Goal: Find specific page/section: Find specific page/section

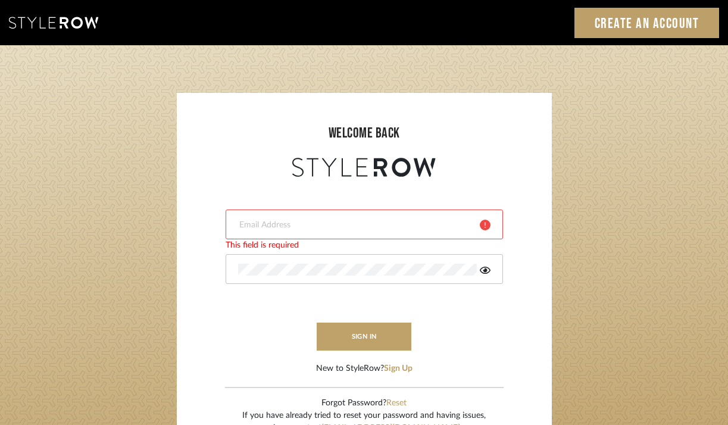
type input "katwell_@outlook.com"
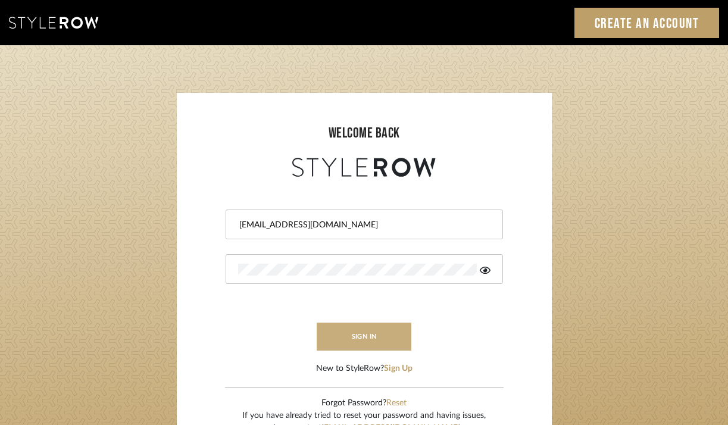
click at [356, 328] on button "sign in" at bounding box center [364, 337] width 95 height 28
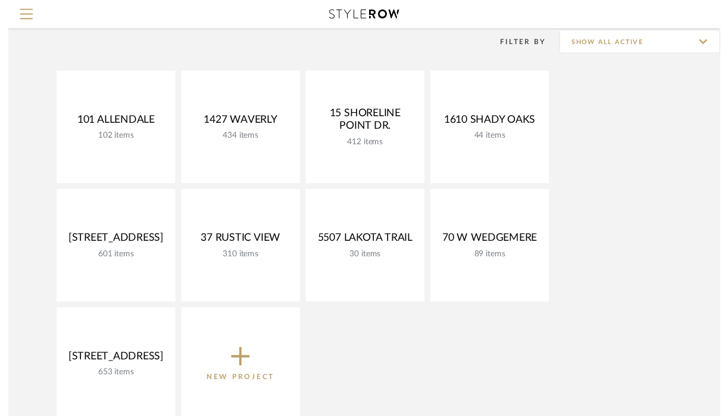
scroll to position [99, 0]
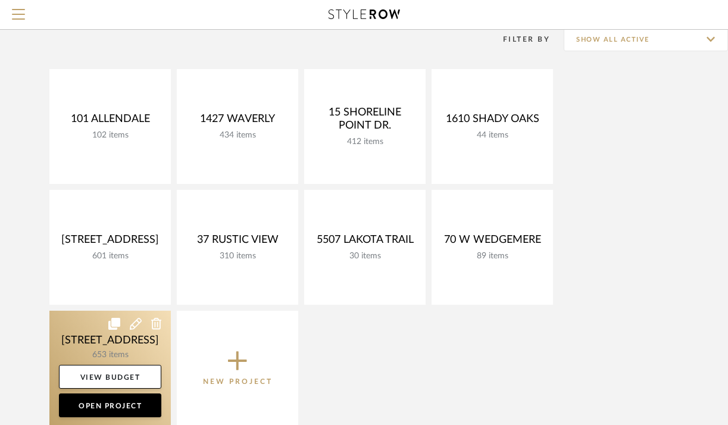
click at [102, 343] on link at bounding box center [109, 368] width 121 height 115
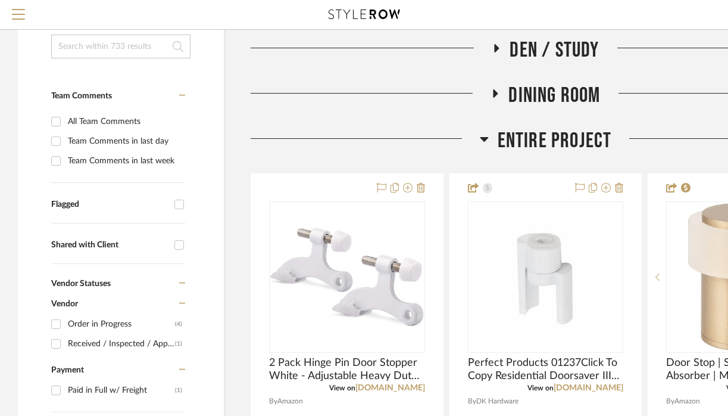
scroll to position [197, 0]
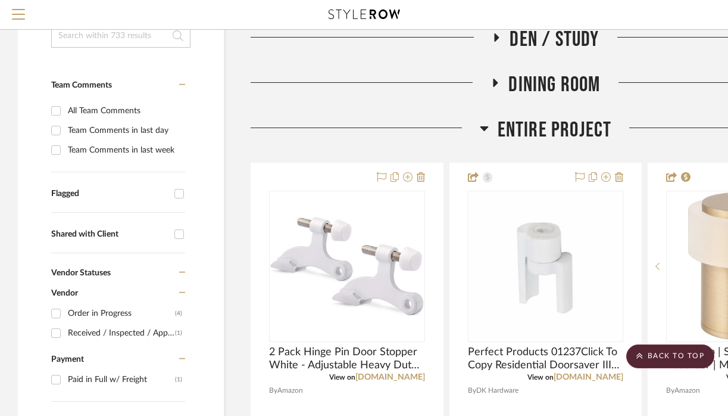
click at [480, 141] on fa-icon at bounding box center [484, 131] width 9 height 17
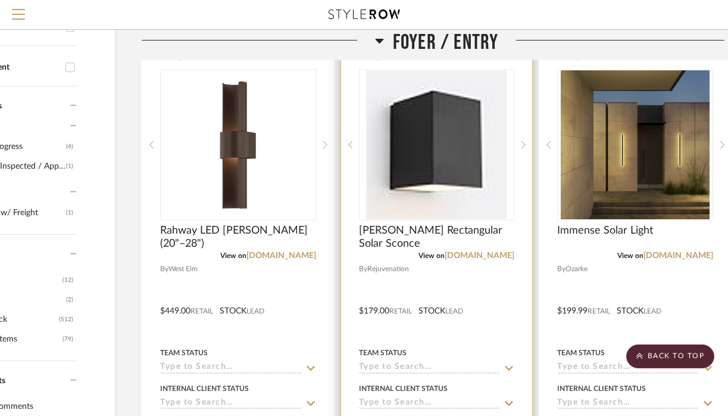
scroll to position [361, 114]
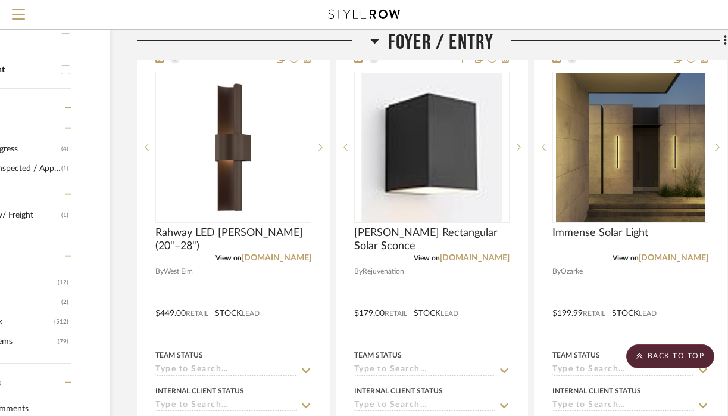
click at [374, 39] on icon at bounding box center [374, 41] width 8 height 5
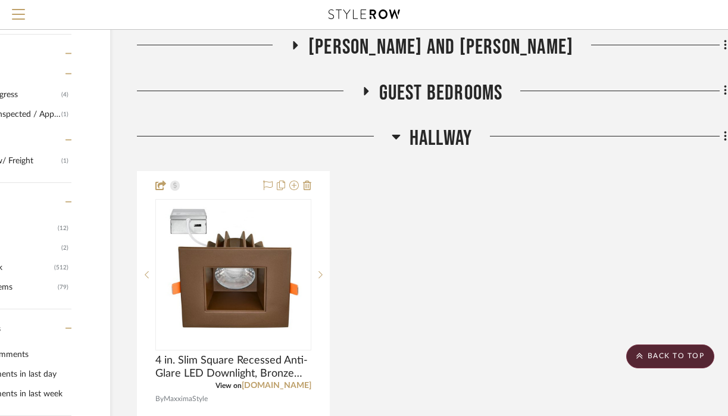
scroll to position [429, 114]
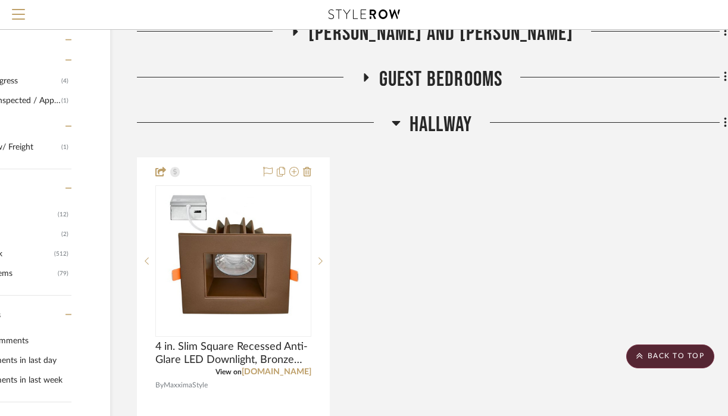
click at [394, 126] on icon at bounding box center [396, 123] width 8 height 5
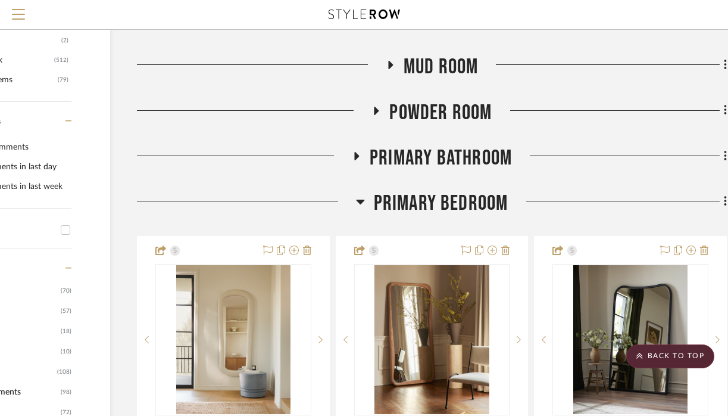
scroll to position [624, 114]
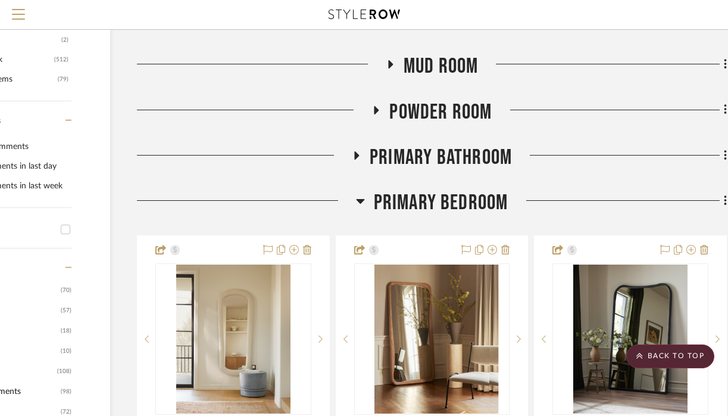
click at [362, 204] on icon at bounding box center [360, 201] width 8 height 5
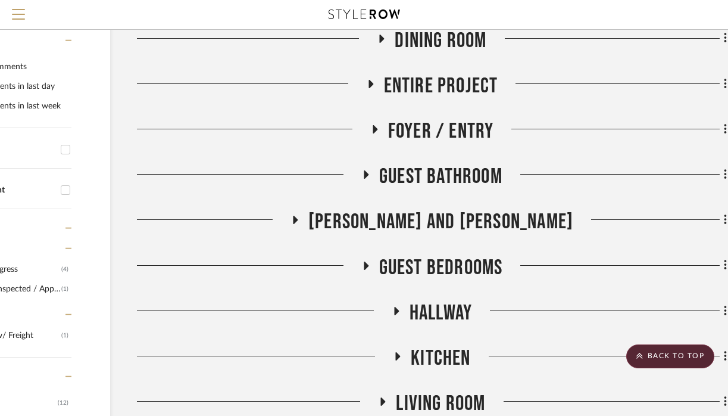
scroll to position [232, 114]
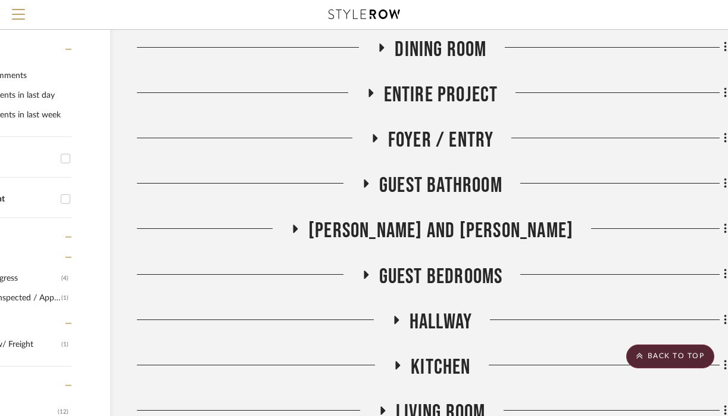
click at [373, 153] on h3 "Foyer / Entry" at bounding box center [432, 140] width 124 height 26
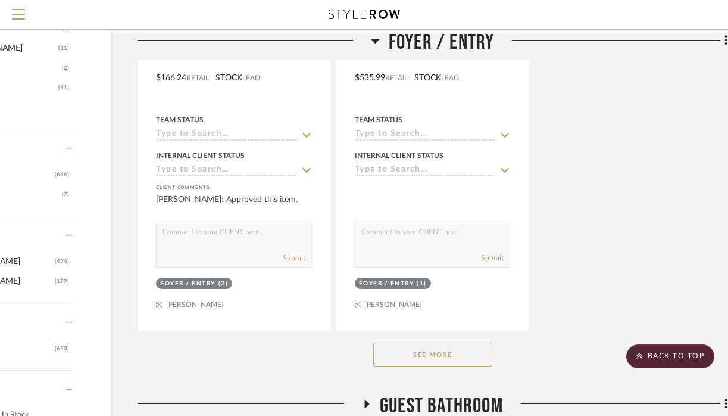
scroll to position [1654, 113]
click at [411, 366] on button "See More" at bounding box center [432, 354] width 119 height 24
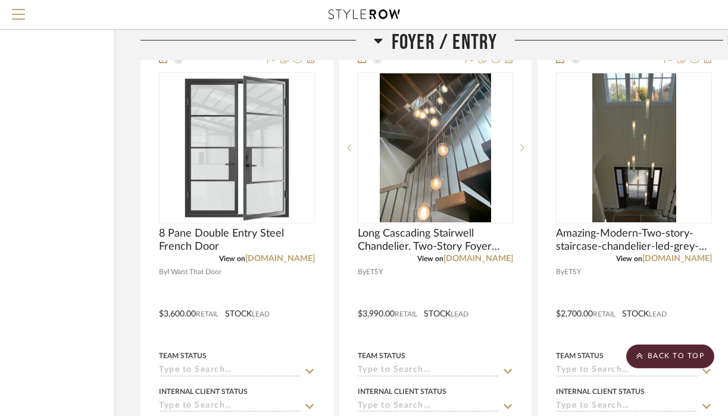
scroll to position [6699, 110]
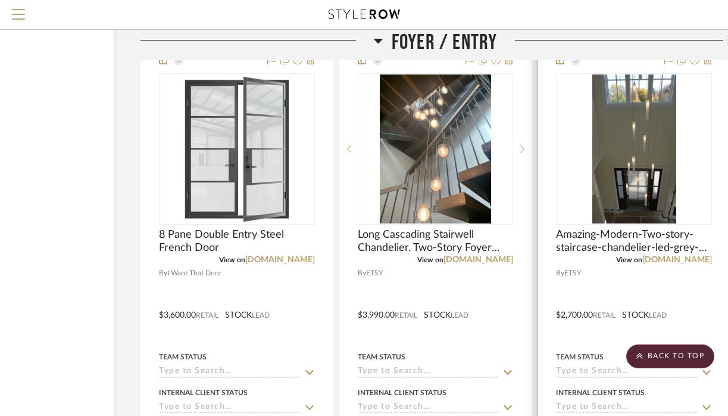
click at [624, 272] on div at bounding box center [634, 306] width 192 height 521
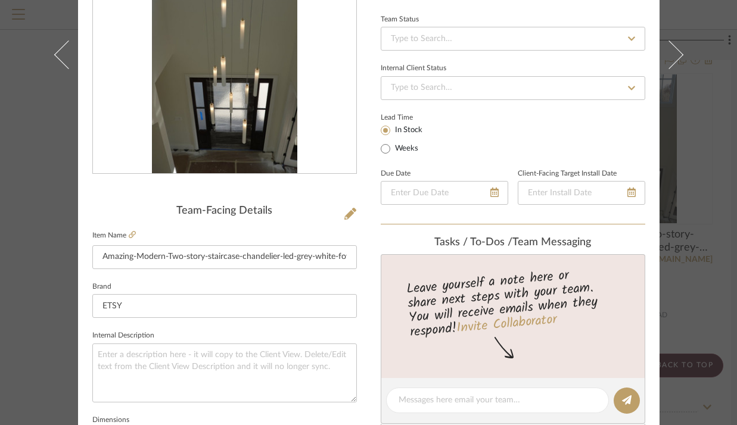
scroll to position [168, 0]
click at [129, 233] on icon at bounding box center [132, 233] width 7 height 7
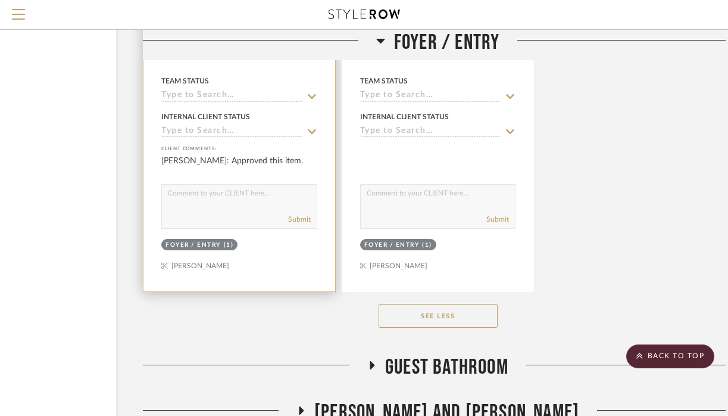
scroll to position [7525, 108]
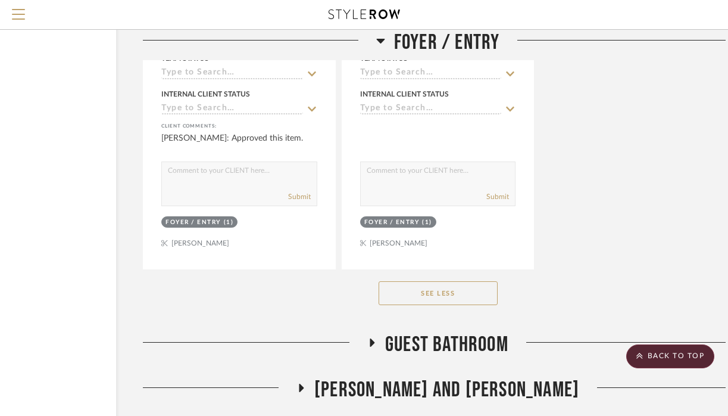
click at [381, 41] on icon at bounding box center [380, 41] width 8 height 5
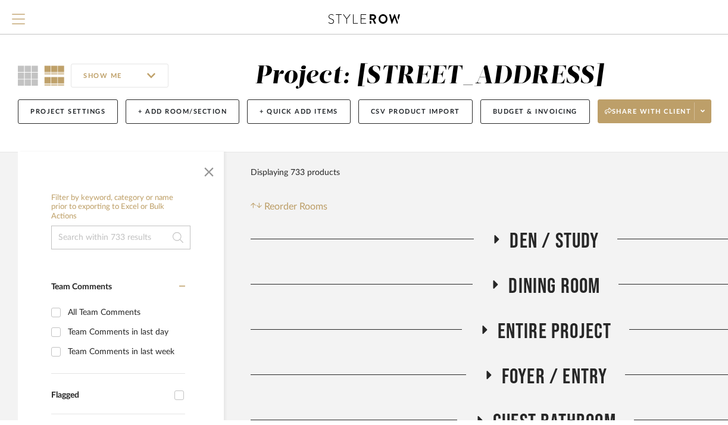
scroll to position [0, 0]
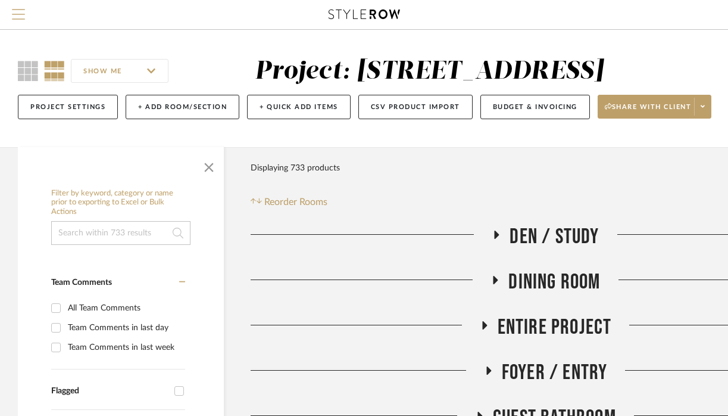
click at [20, 13] on span "Menu" at bounding box center [18, 18] width 13 height 18
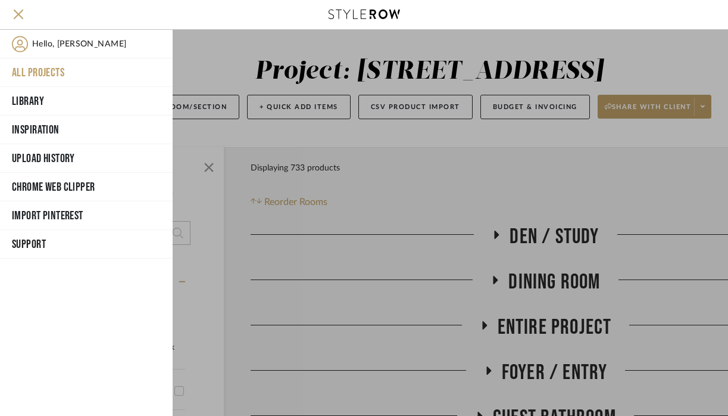
click at [54, 73] on button "All Projects" at bounding box center [86, 72] width 173 height 29
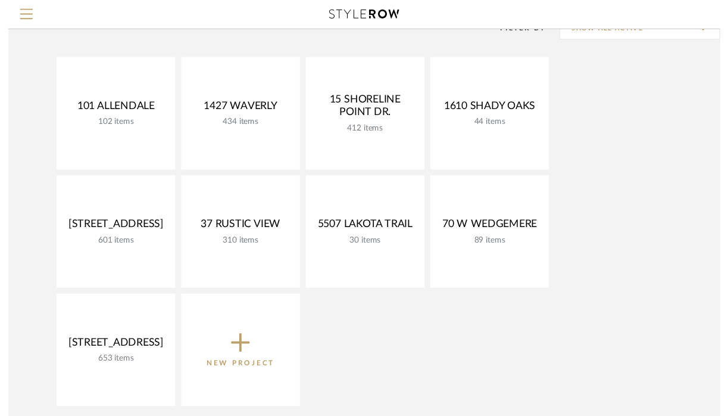
scroll to position [133, 0]
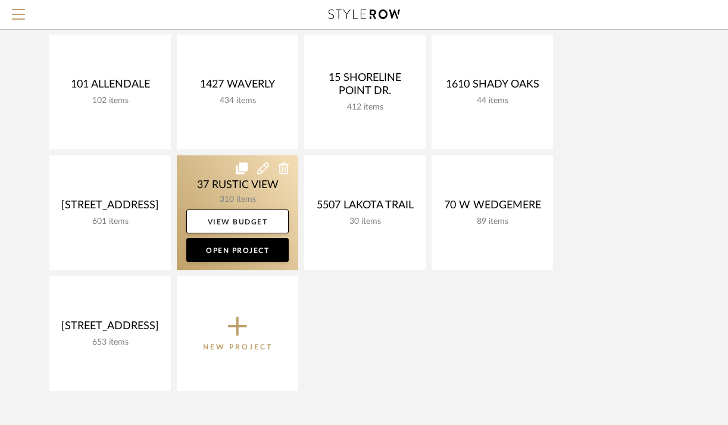
click at [217, 179] on link at bounding box center [237, 212] width 121 height 115
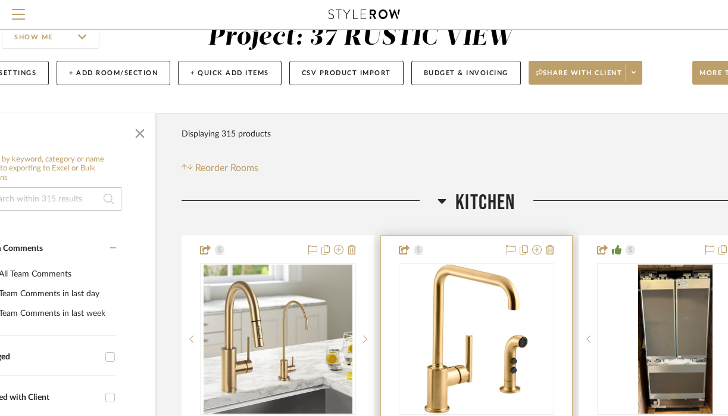
scroll to position [58, 69]
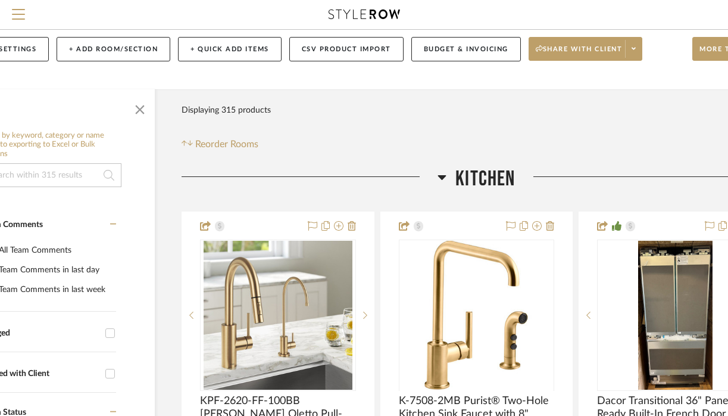
click at [443, 170] on icon at bounding box center [442, 177] width 9 height 14
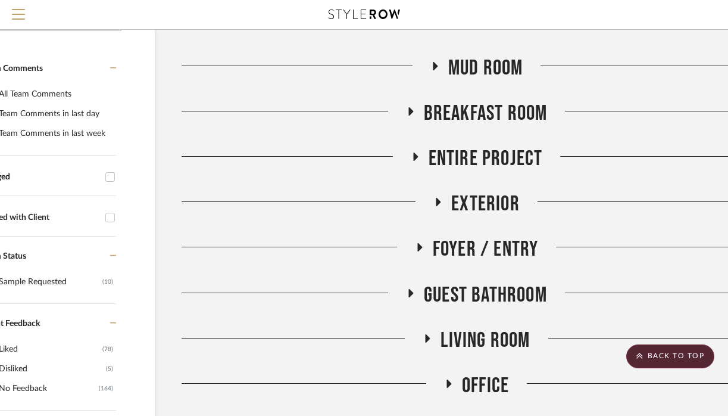
scroll to position [229, 69]
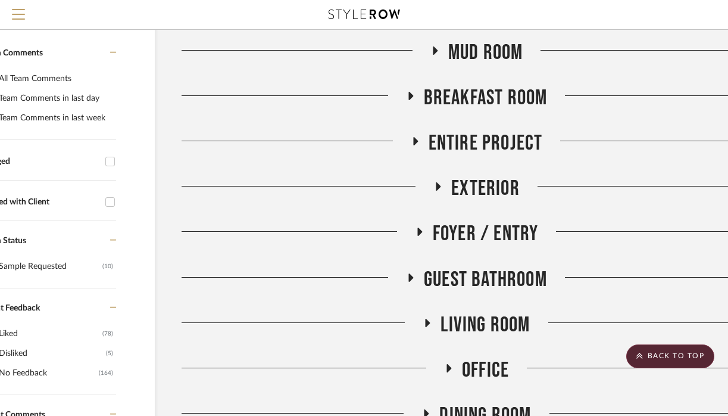
click at [411, 236] on div at bounding box center [298, 236] width 233 height 30
click at [420, 236] on fa-icon at bounding box center [419, 235] width 9 height 17
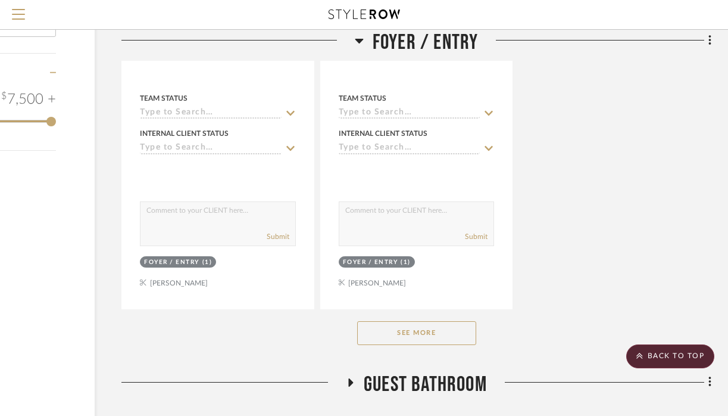
scroll to position [1771, 129]
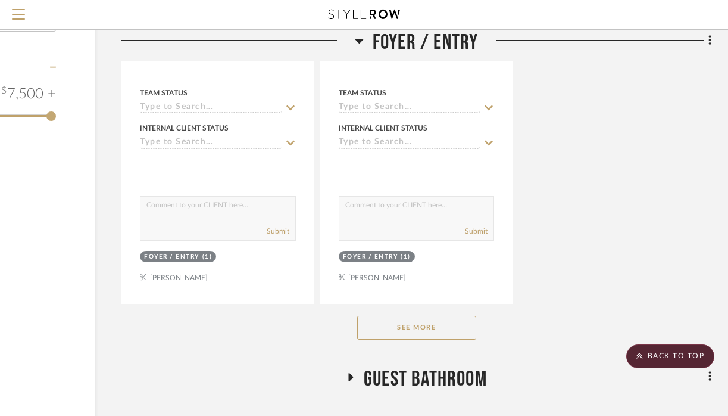
click at [428, 319] on button "See More" at bounding box center [416, 328] width 119 height 24
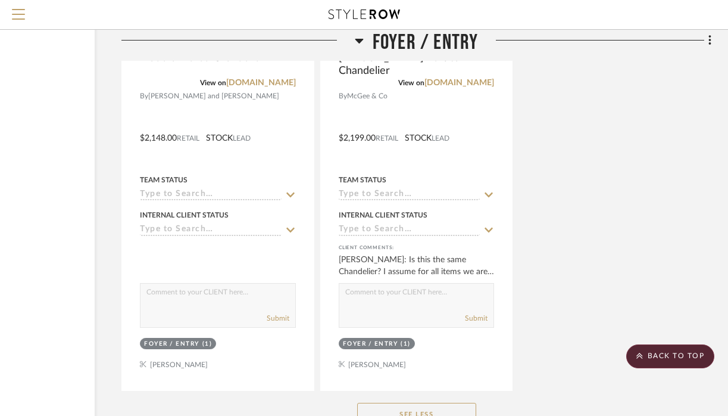
scroll to position [2217, 129]
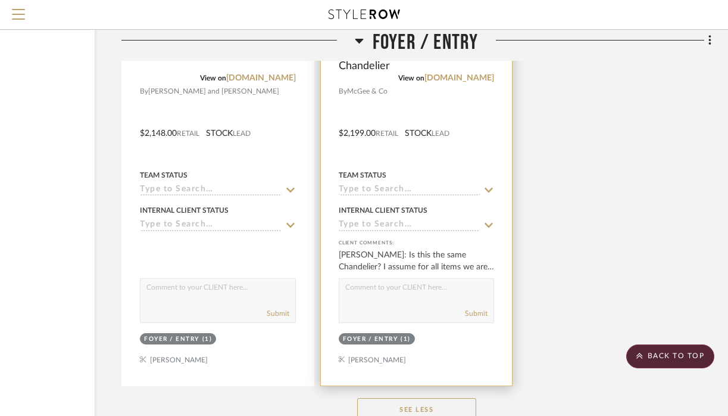
click at [408, 257] on div "[PERSON_NAME]: Is this the same Chandelier? I assume for all items we are not s…" at bounding box center [417, 261] width 156 height 24
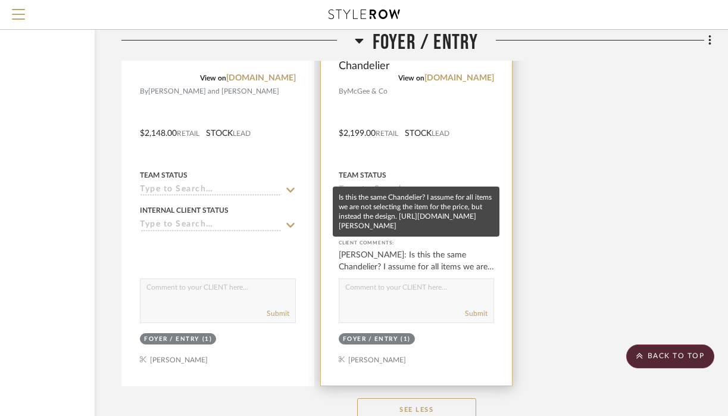
click at [408, 257] on div "[PERSON_NAME]: Is this the same Chandelier? I assume for all items we are not s…" at bounding box center [417, 261] width 156 height 24
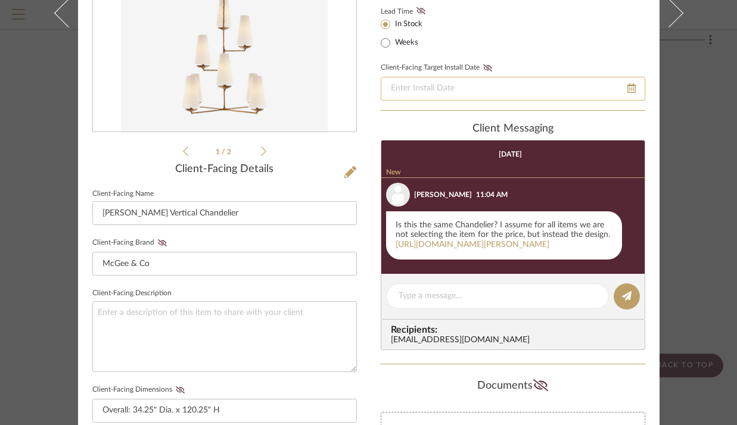
scroll to position [215, 0]
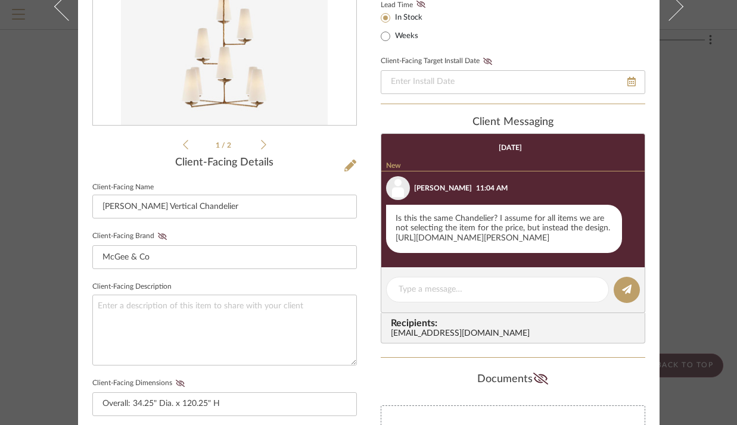
click at [415, 242] on link "[URL][DOMAIN_NAME][PERSON_NAME]" at bounding box center [472, 238] width 154 height 8
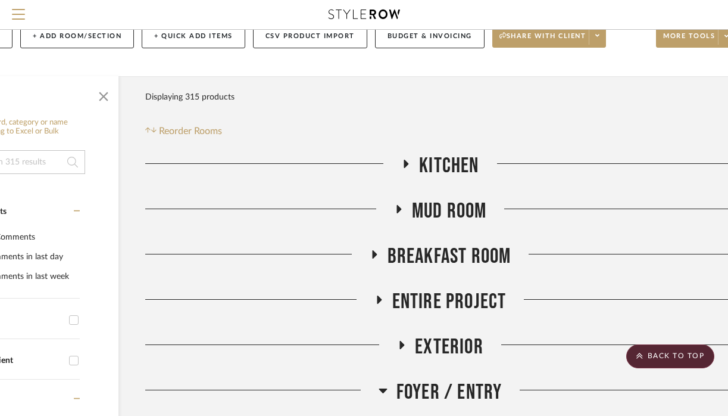
scroll to position [39, 105]
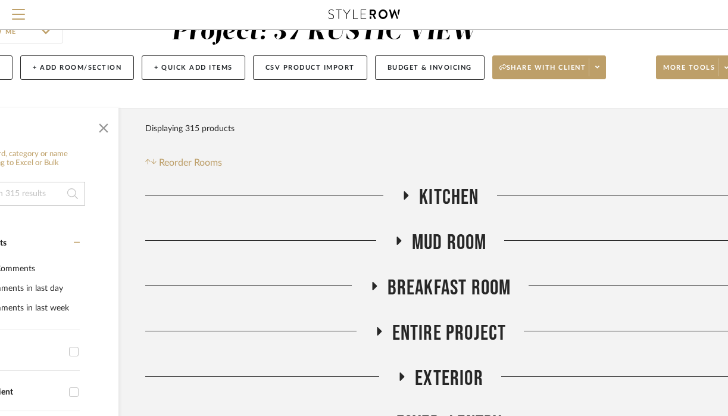
click at [406, 194] on icon at bounding box center [406, 195] width 5 height 8
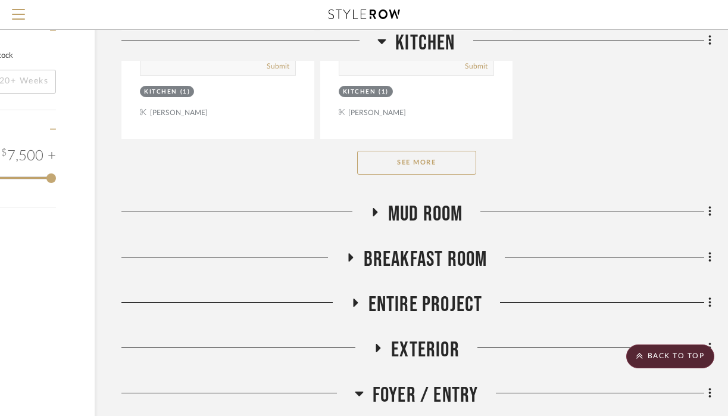
scroll to position [1687, 129]
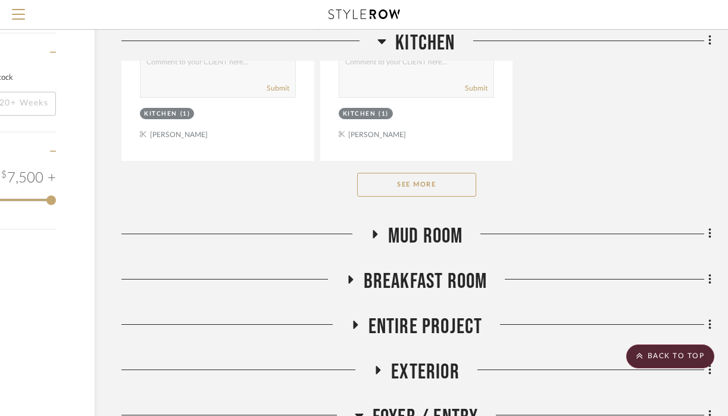
click at [446, 173] on button "See More" at bounding box center [416, 185] width 119 height 24
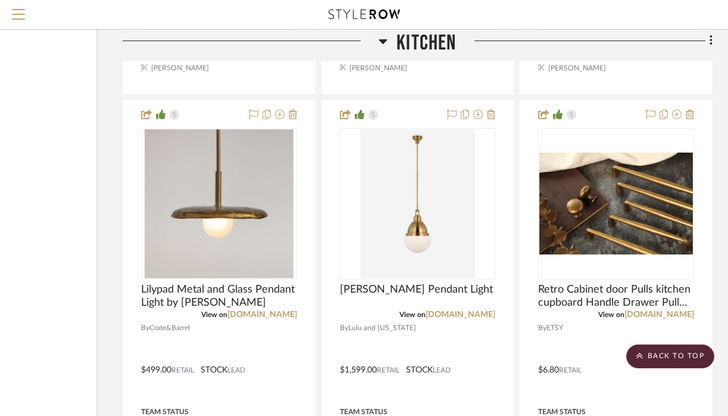
scroll to position [11263, 128]
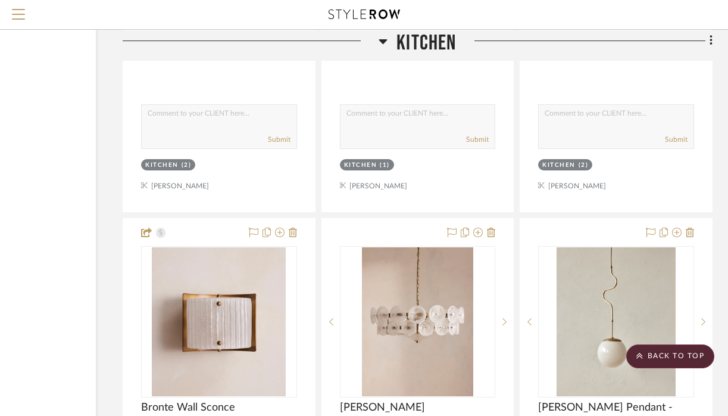
scroll to position [4596, 128]
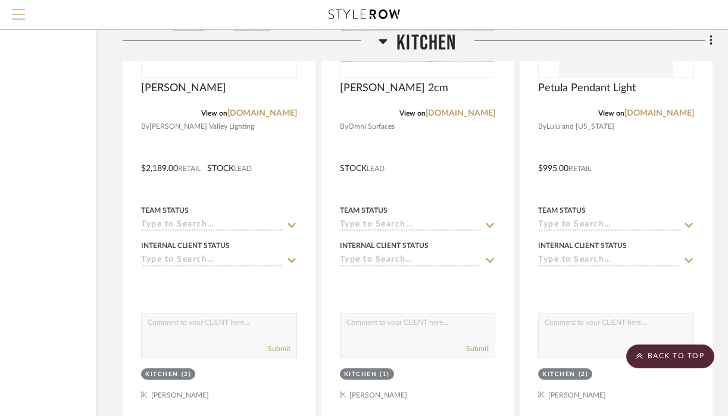
click at [15, 16] on span "Menu" at bounding box center [18, 18] width 13 height 18
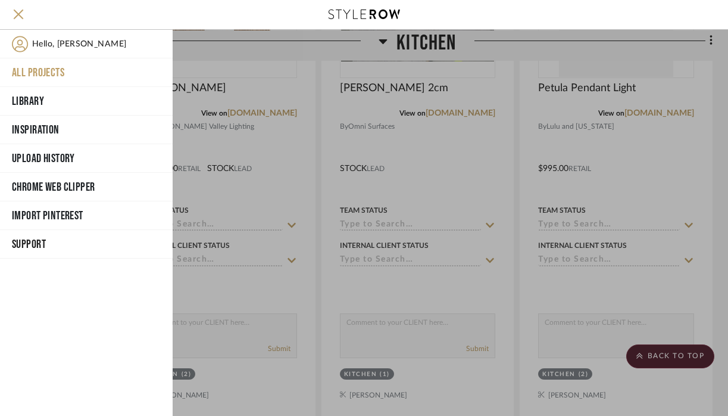
click at [38, 70] on button "All Projects" at bounding box center [86, 72] width 173 height 29
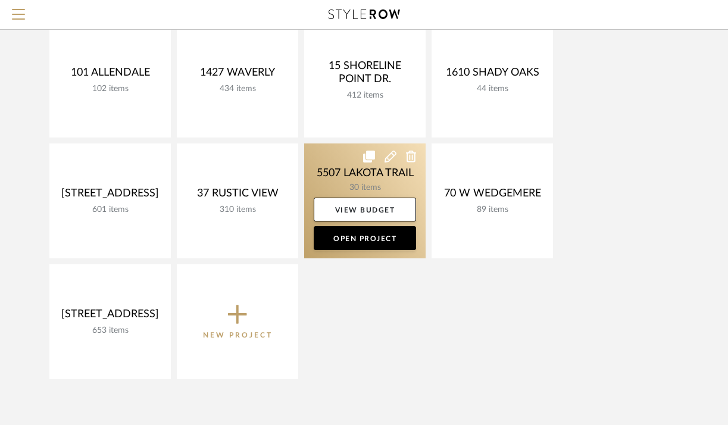
scroll to position [135, 0]
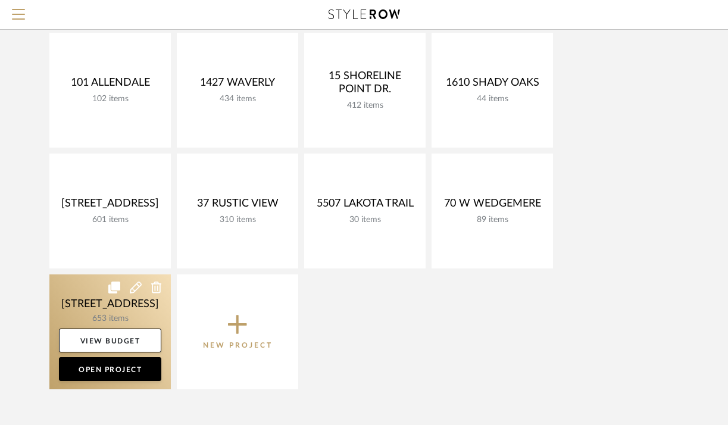
click at [101, 307] on link at bounding box center [109, 332] width 121 height 115
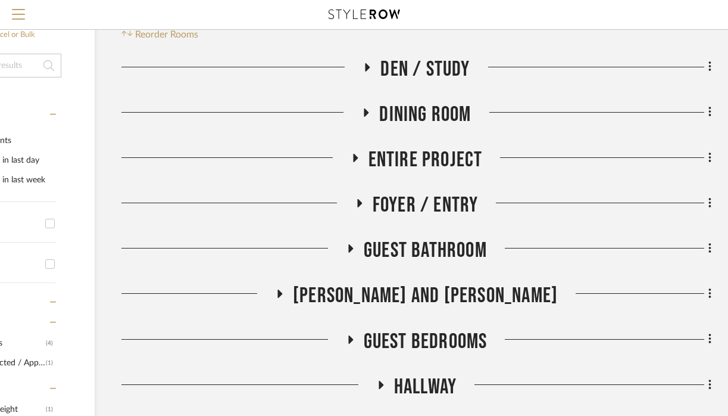
scroll to position [170, 129]
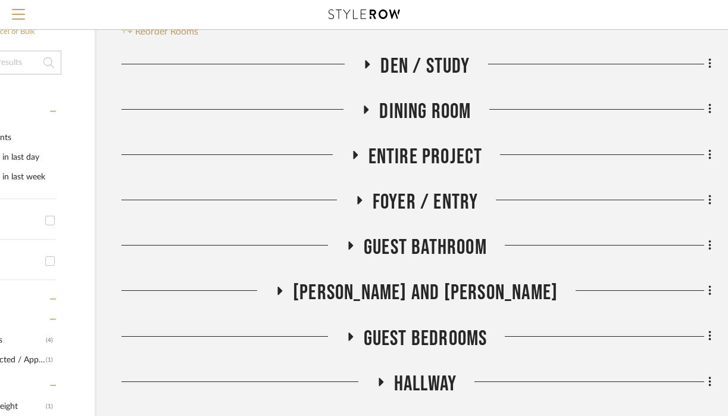
click at [349, 250] on icon at bounding box center [351, 245] width 5 height 8
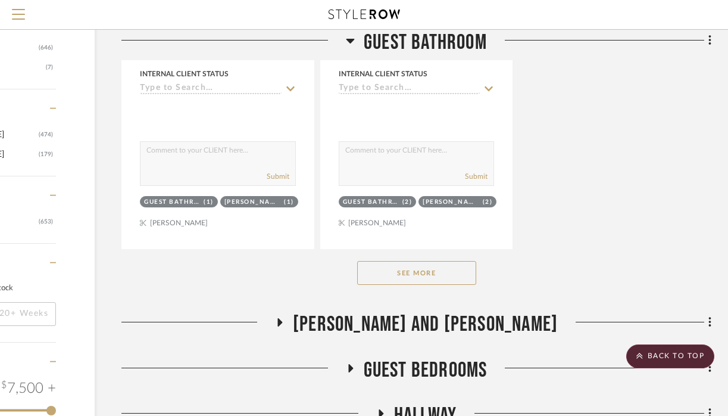
scroll to position [1804, 129]
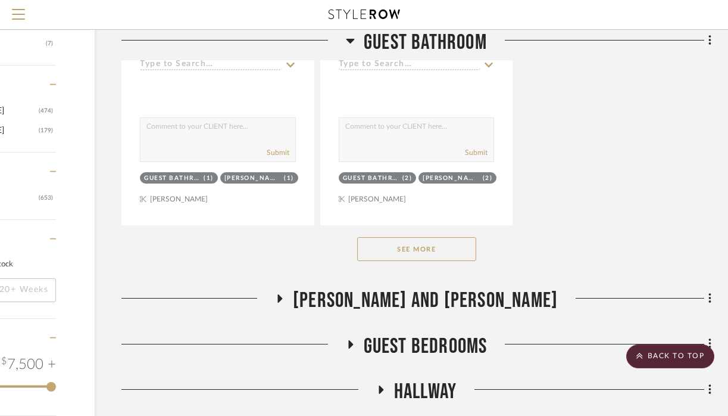
click at [451, 261] on button "See More" at bounding box center [416, 249] width 119 height 24
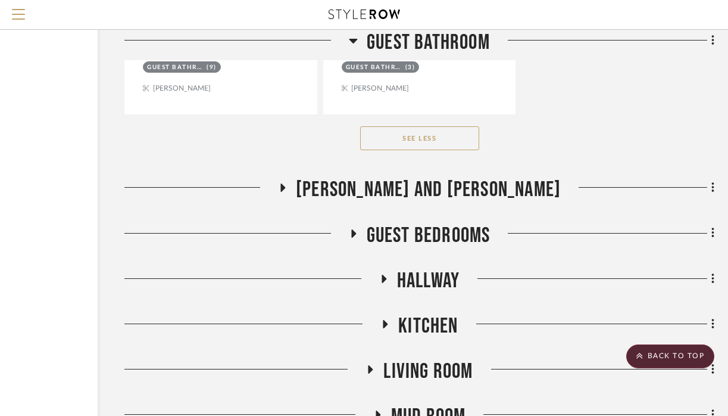
scroll to position [6673, 126]
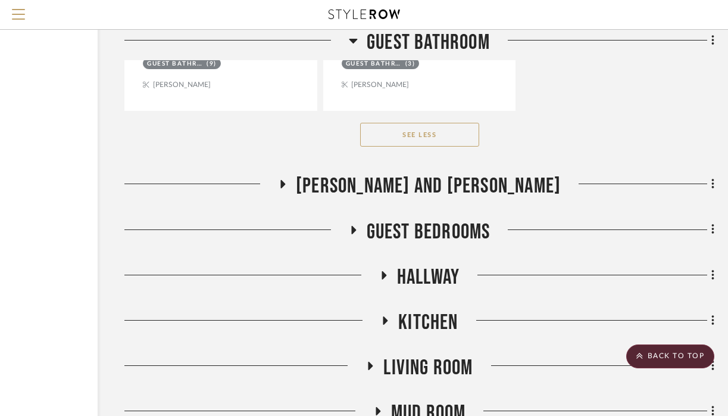
click at [285, 183] on icon at bounding box center [283, 184] width 5 height 8
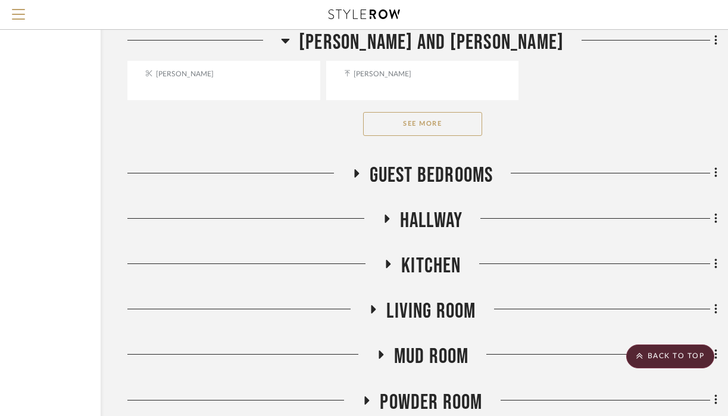
scroll to position [8371, 123]
click at [425, 114] on button "See More" at bounding box center [422, 123] width 119 height 24
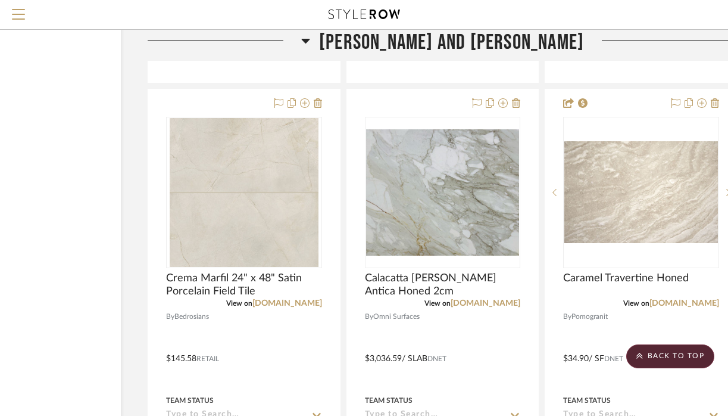
scroll to position [16318, 103]
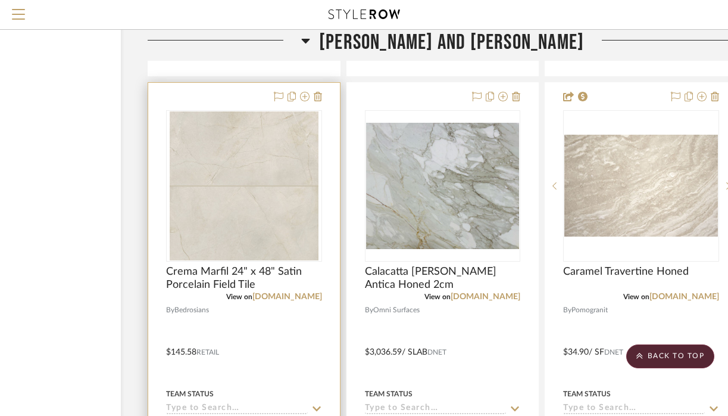
click at [222, 164] on img "0" at bounding box center [244, 185] width 149 height 149
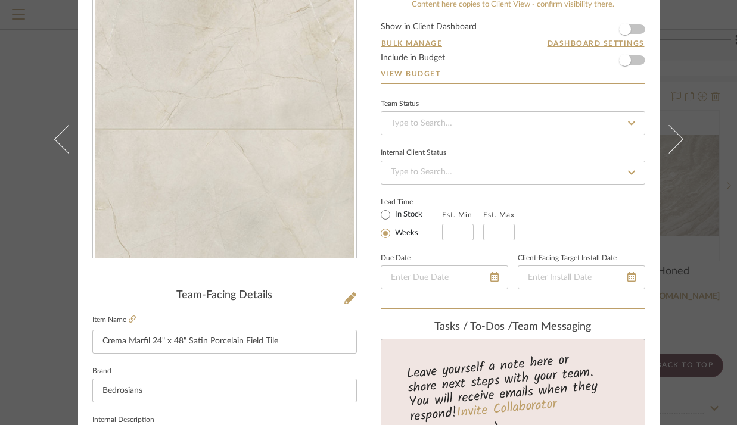
scroll to position [92, 0]
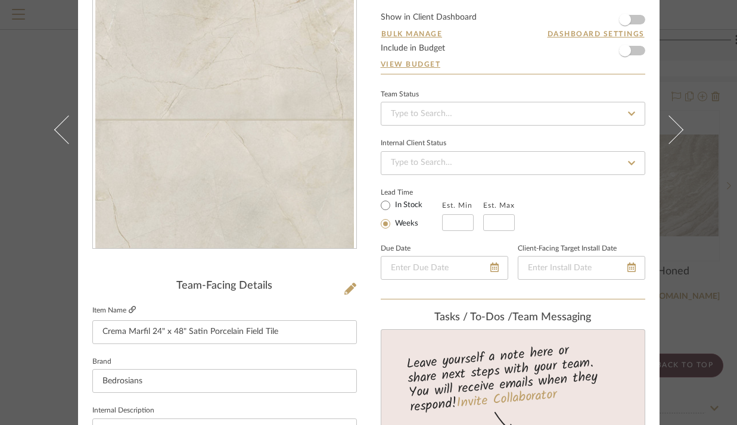
click at [129, 309] on icon at bounding box center [132, 309] width 7 height 7
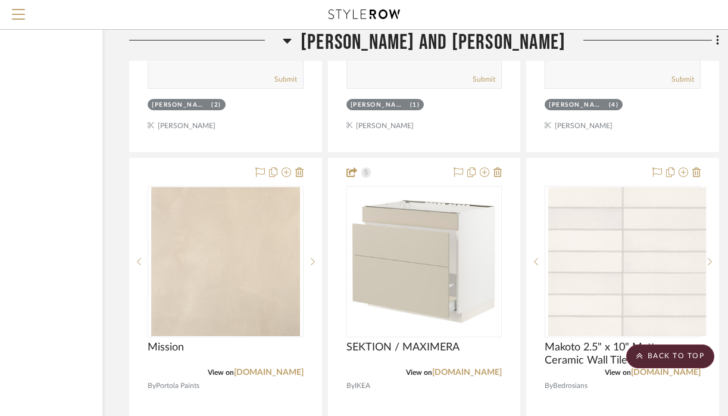
scroll to position [17275, 121]
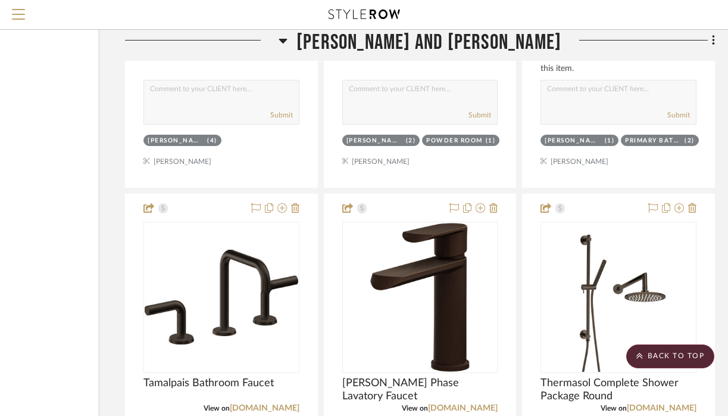
click at [288, 37] on fa-icon at bounding box center [283, 44] width 9 height 17
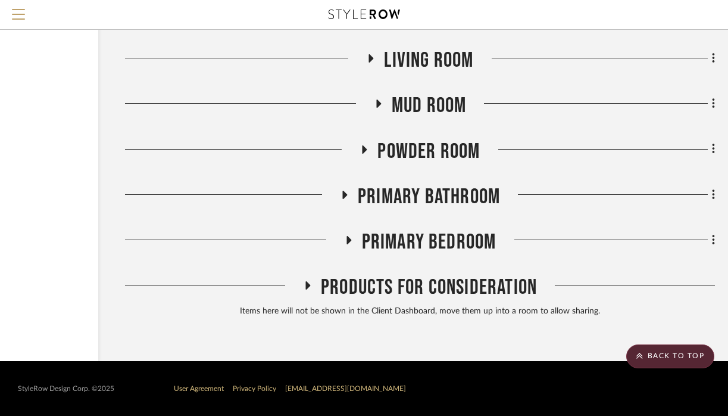
scroll to position [6979, 126]
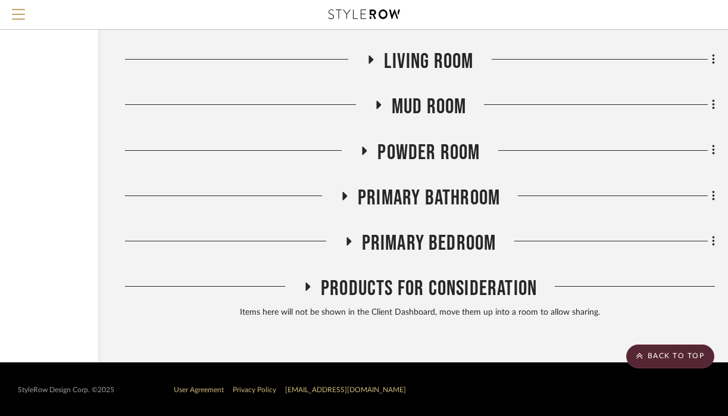
click at [343, 195] on icon at bounding box center [344, 196] width 5 height 8
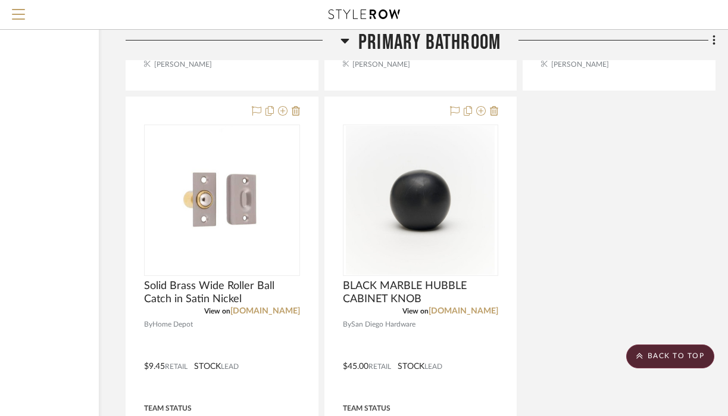
scroll to position [8177, 125]
